Goal: Task Accomplishment & Management: Use online tool/utility

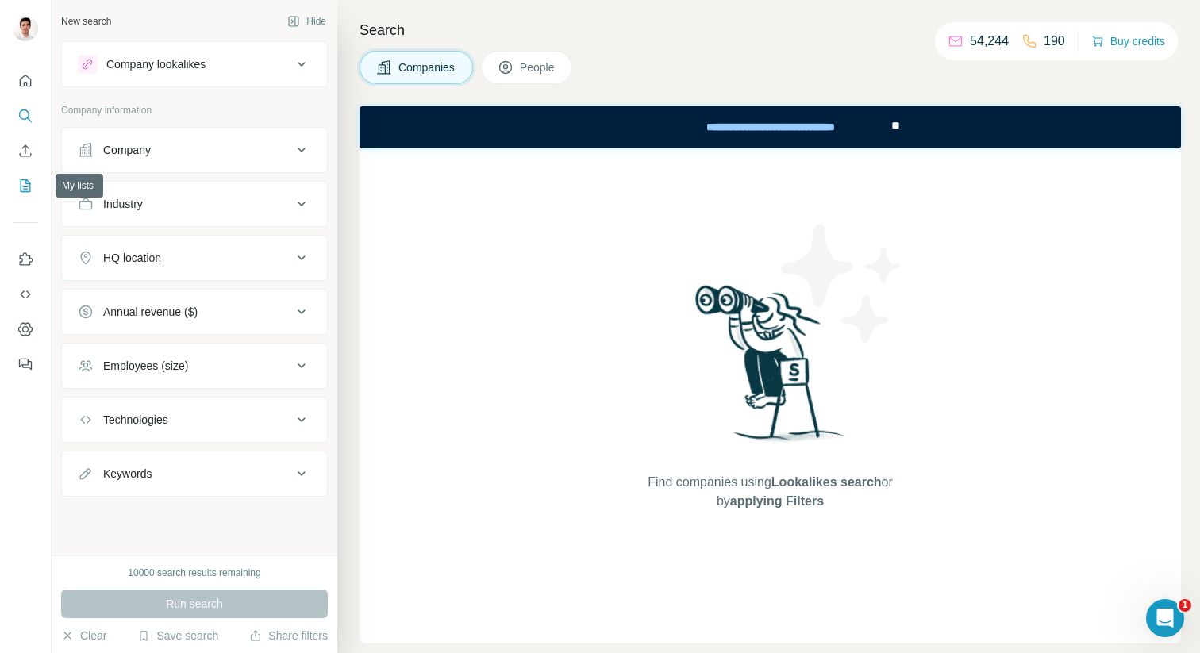
click at [22, 187] on icon "My lists" at bounding box center [25, 186] width 16 height 16
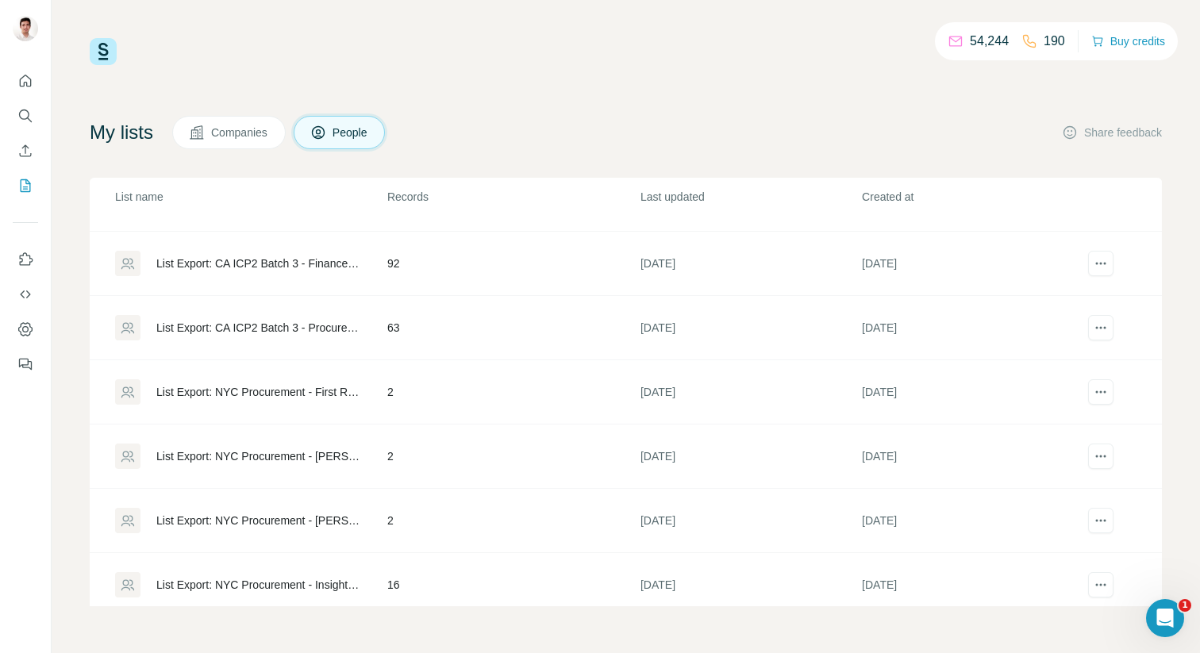
scroll to position [42, 0]
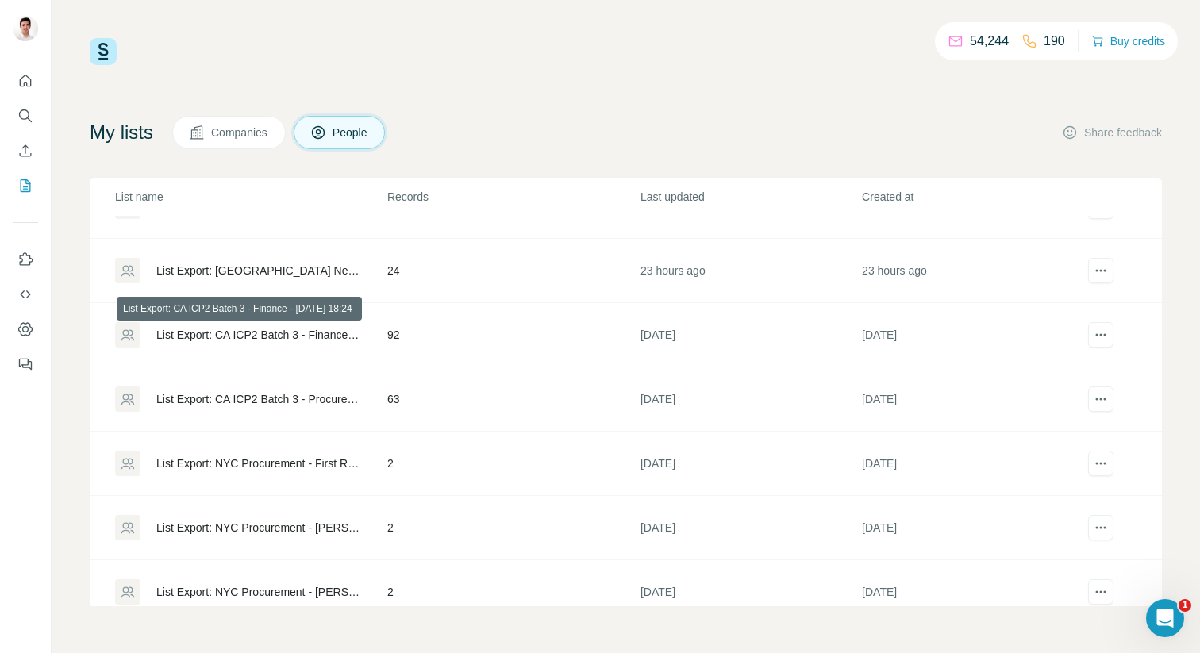
click at [312, 332] on div "List Export: CA ICP2 Batch 3 - Finance - [DATE] 18:24" at bounding box center [258, 335] width 204 height 16
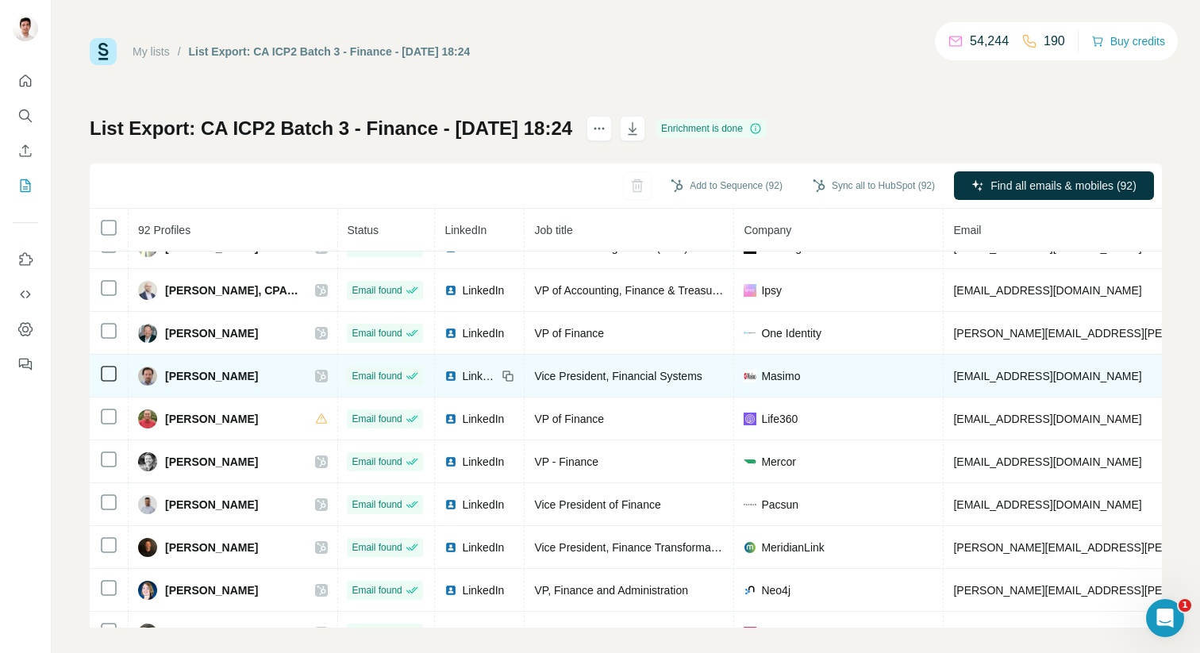
scroll to position [0, 1]
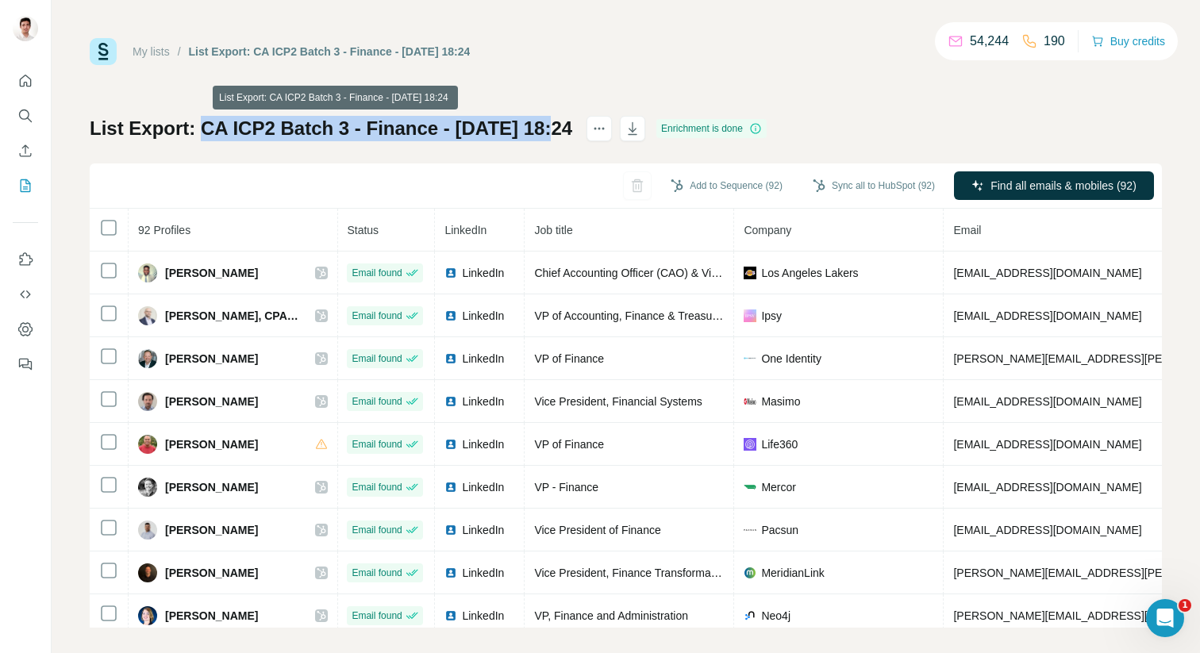
drag, startPoint x: 202, startPoint y: 128, endPoint x: 560, endPoint y: 137, distance: 358.1
click at [560, 137] on h1 "List Export: CA ICP2 Batch 3 - Finance - [DATE] 18:24" at bounding box center [331, 128] width 483 height 25
copy h1 "CA ICP2 Batch 3 - Finance - [DATE]"
click at [837, 187] on button "Sync all to HubSpot (92)" at bounding box center [874, 186] width 144 height 24
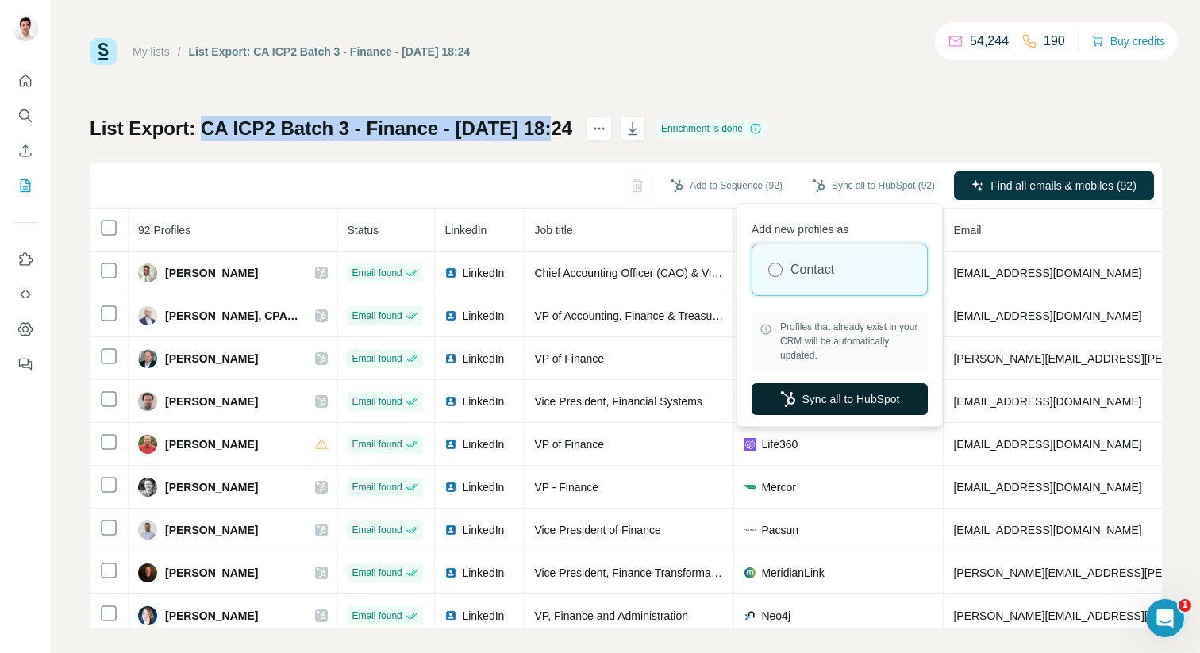
click at [862, 397] on button "Sync all to HubSpot" at bounding box center [840, 399] width 176 height 32
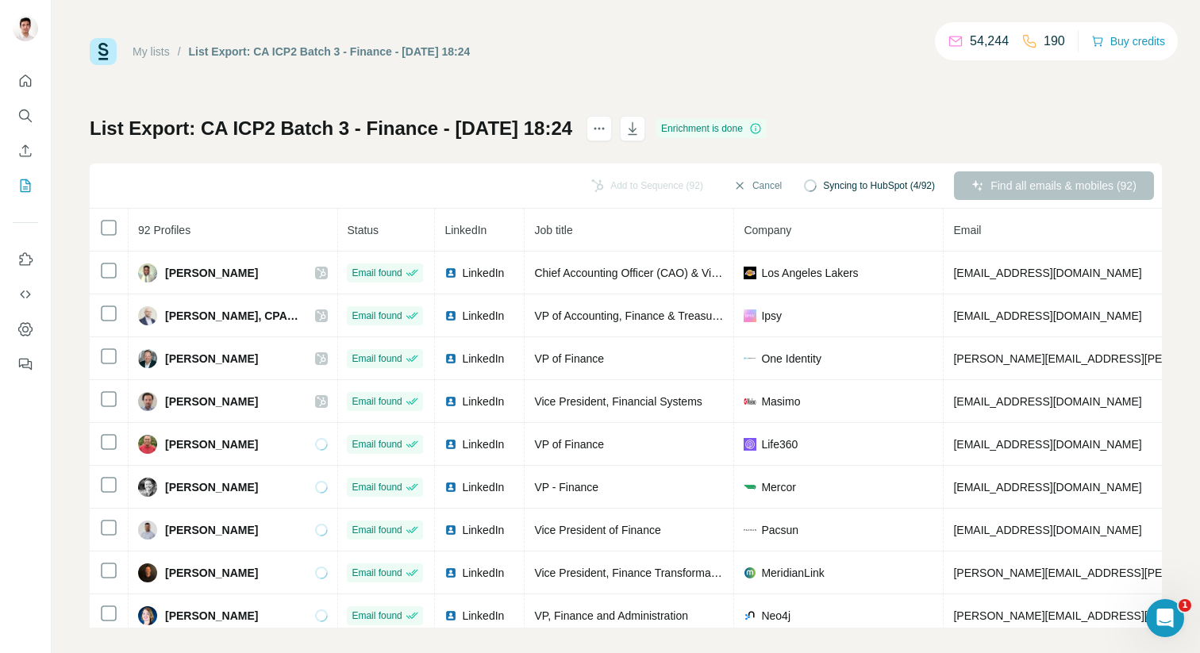
click at [840, 187] on span "Syncing to HubSpot (4/92)" at bounding box center [879, 186] width 112 height 14
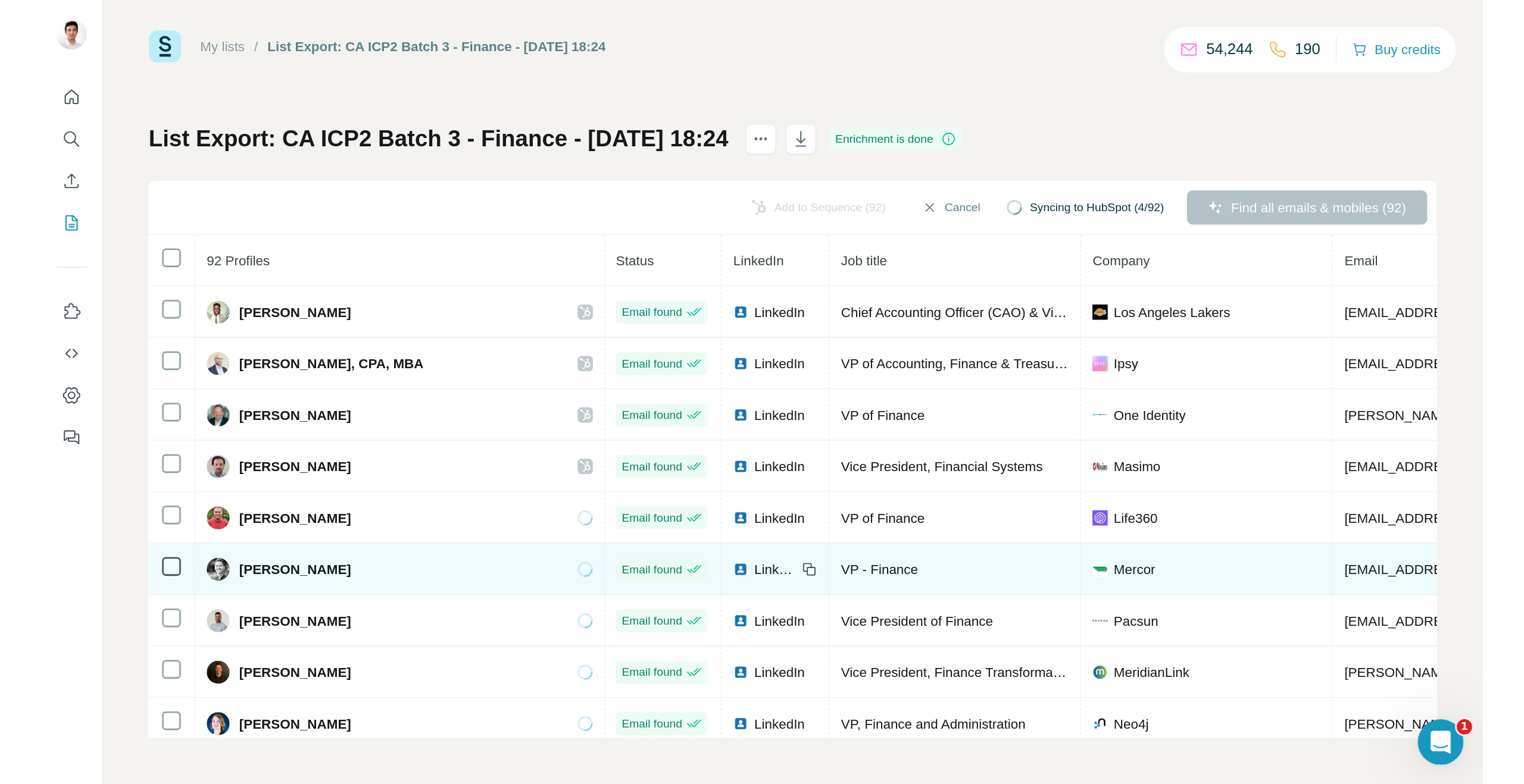
scroll to position [0, 0]
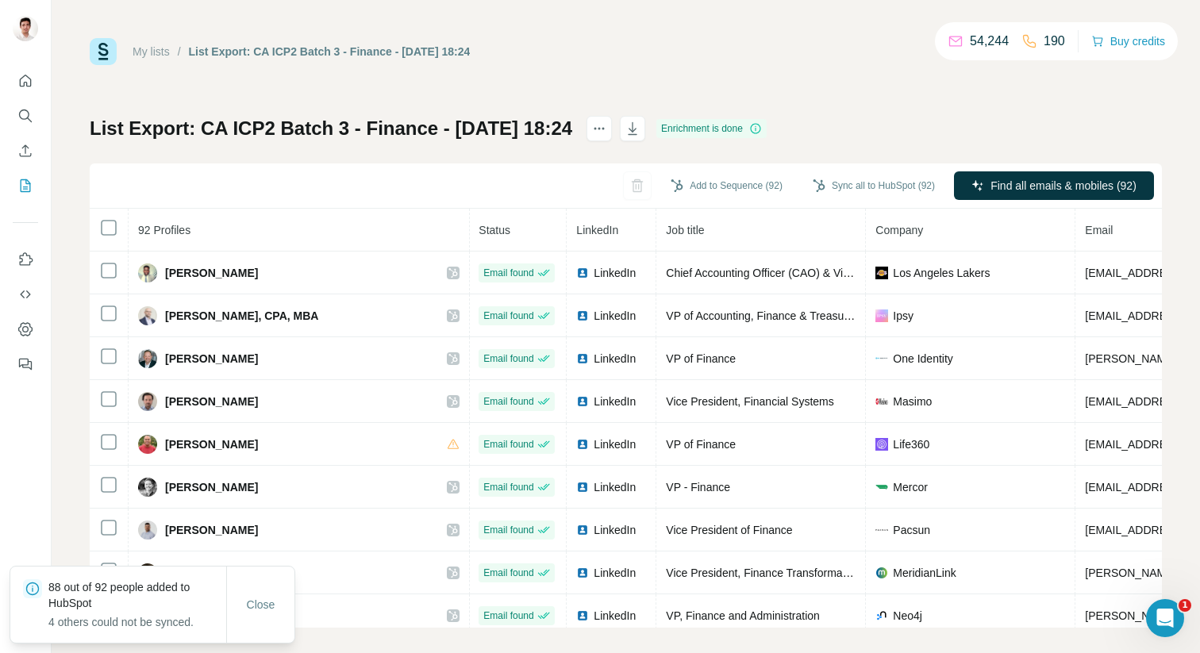
click at [325, 125] on h1 "List Export: CA ICP2 Batch 3 - Finance - [DATE] 18:24" at bounding box center [331, 128] width 483 height 25
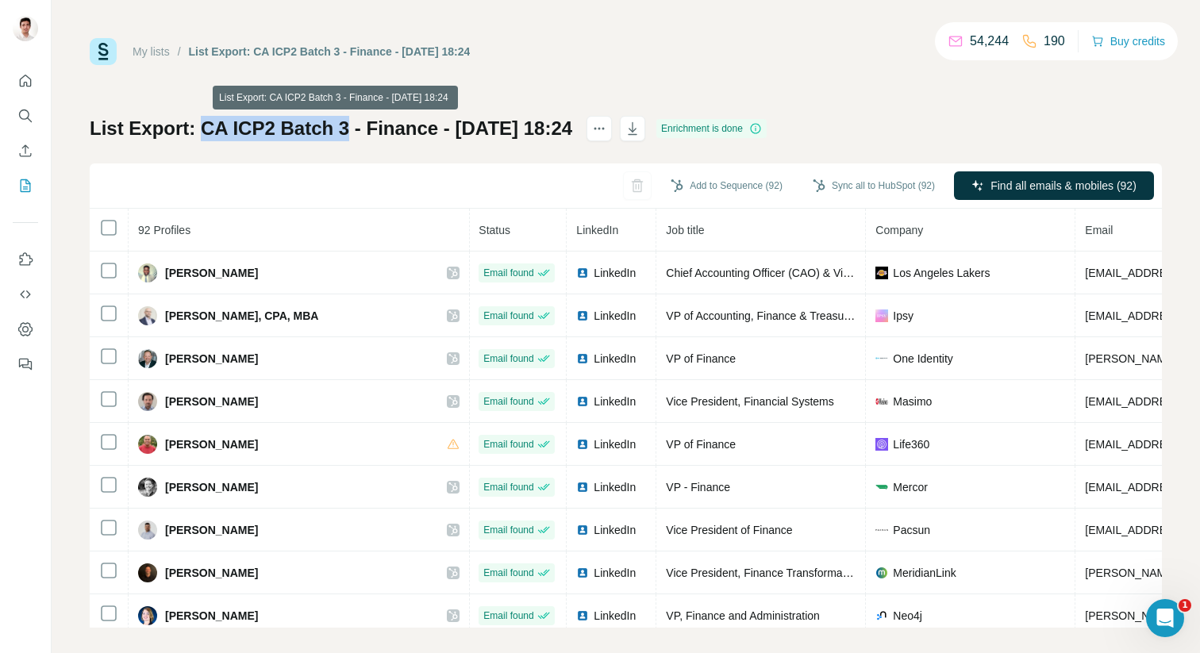
drag, startPoint x: 204, startPoint y: 125, endPoint x: 341, endPoint y: 126, distance: 137.3
click at [341, 126] on h1 "List Export: CA ICP2 Batch 3 - Finance - [DATE] 18:24" at bounding box center [331, 128] width 483 height 25
copy h1 "CA ICP2 Batch 3"
click at [206, 130] on h1 "List Export: CA ICP2 Batch 3 - Finance - [DATE] 18:24" at bounding box center [331, 128] width 483 height 25
drag, startPoint x: 202, startPoint y: 130, endPoint x: 432, endPoint y: 129, distance: 229.4
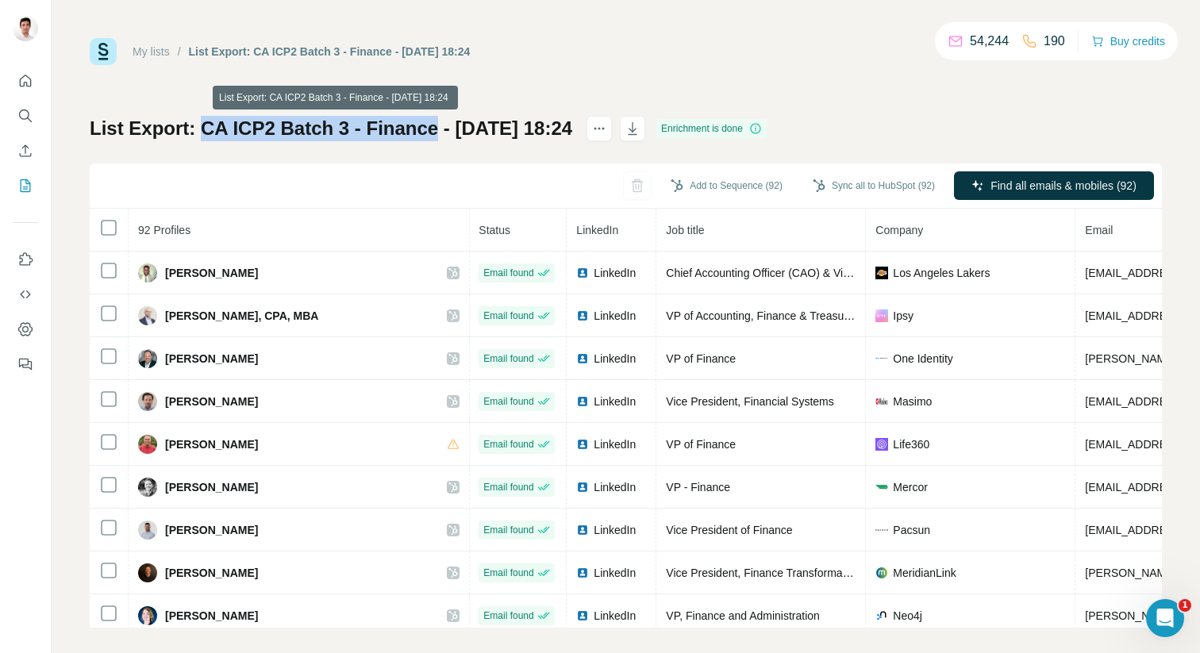
click at [432, 129] on h1 "List Export: CA ICP2 Batch 3 - Finance - [DATE] 18:24" at bounding box center [331, 128] width 483 height 25
copy h1 "CA ICP2 Batch 3 - Finance"
